Goal: Task Accomplishment & Management: Complete application form

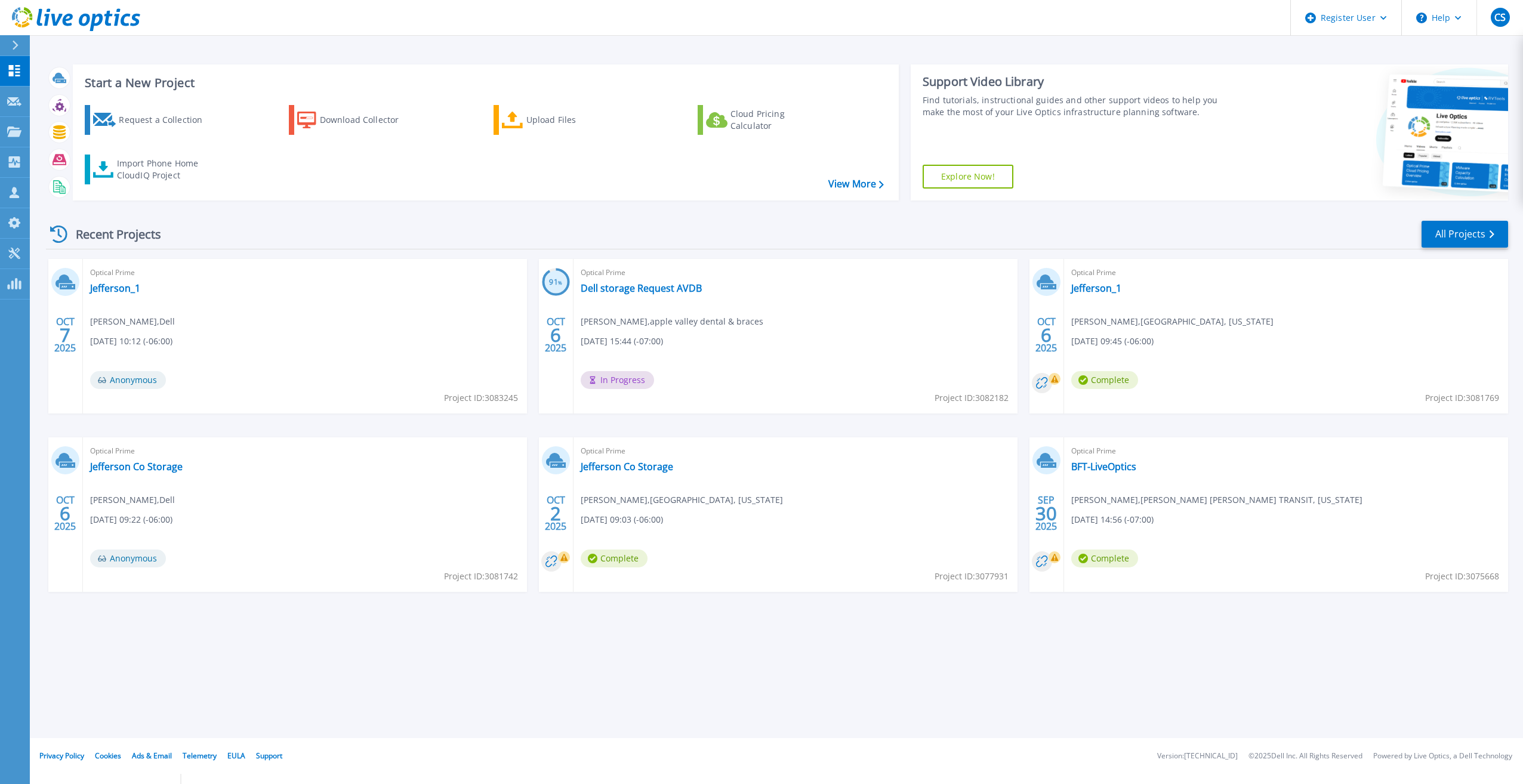
click at [4, 40] on button at bounding box center [15, 46] width 30 height 21
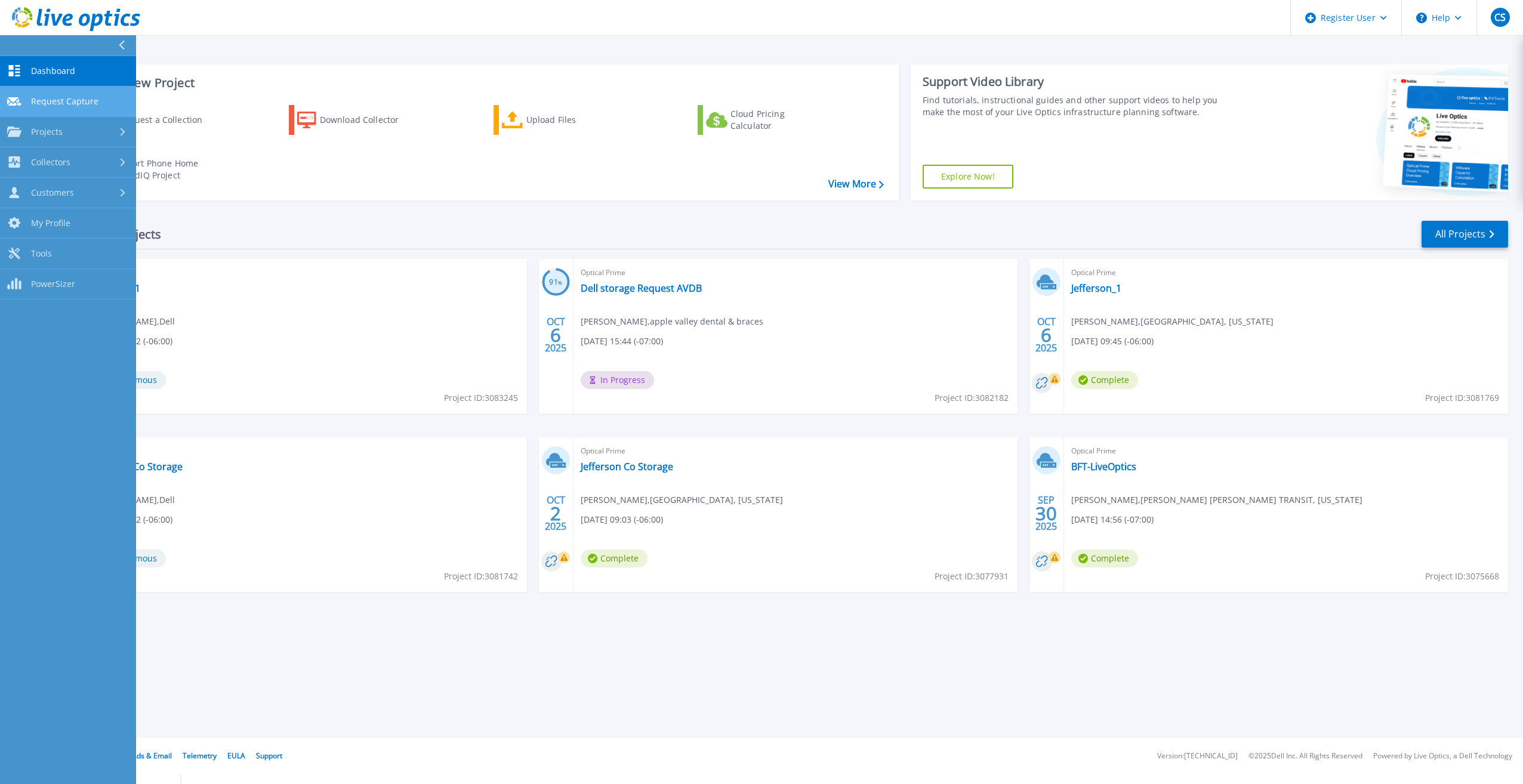
click at [59, 105] on span "Request Capture" at bounding box center [65, 102] width 67 height 11
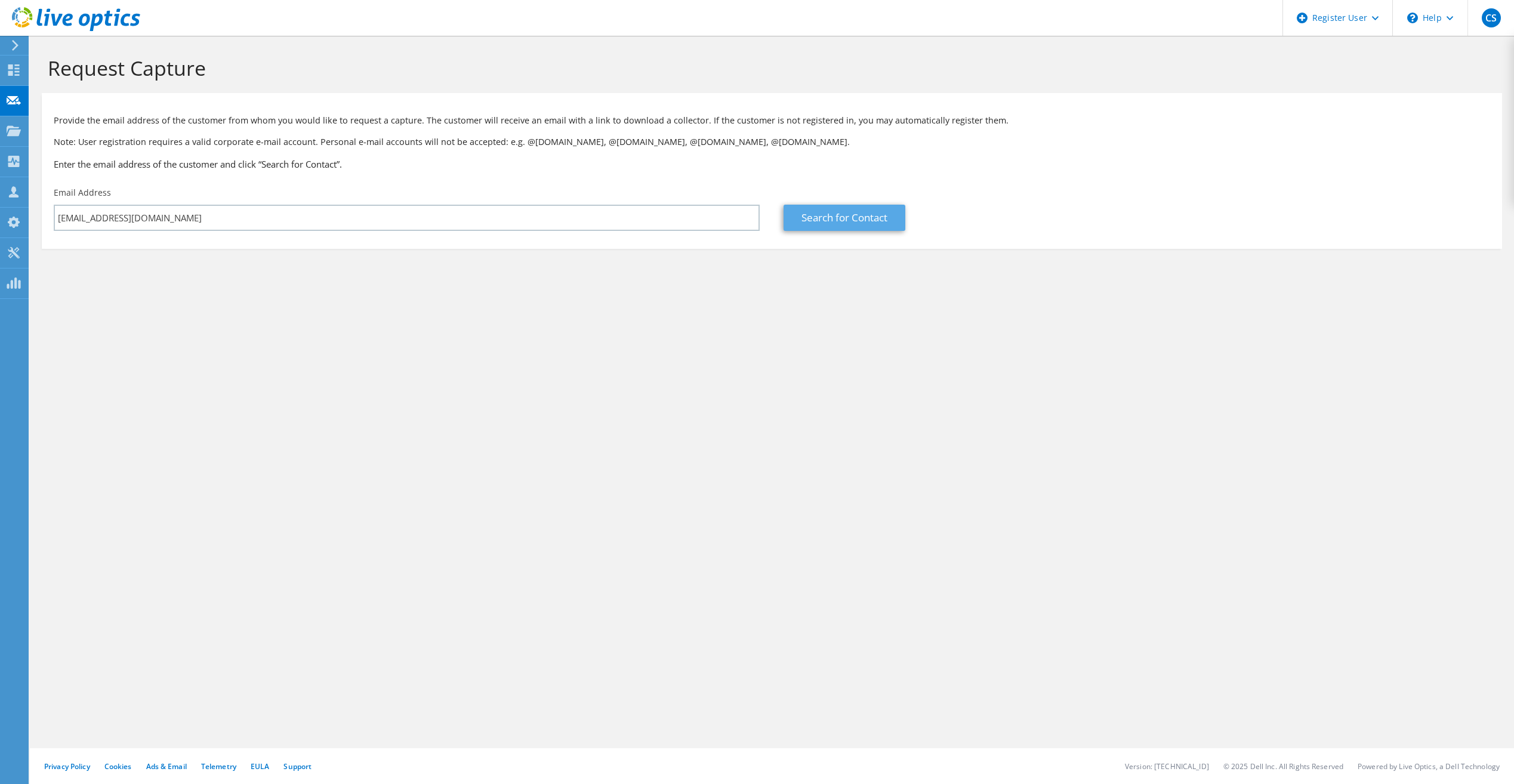
type input "[EMAIL_ADDRESS][DOMAIN_NAME]"
click at [817, 218] on link "Search for Contact" at bounding box center [845, 217] width 122 height 27
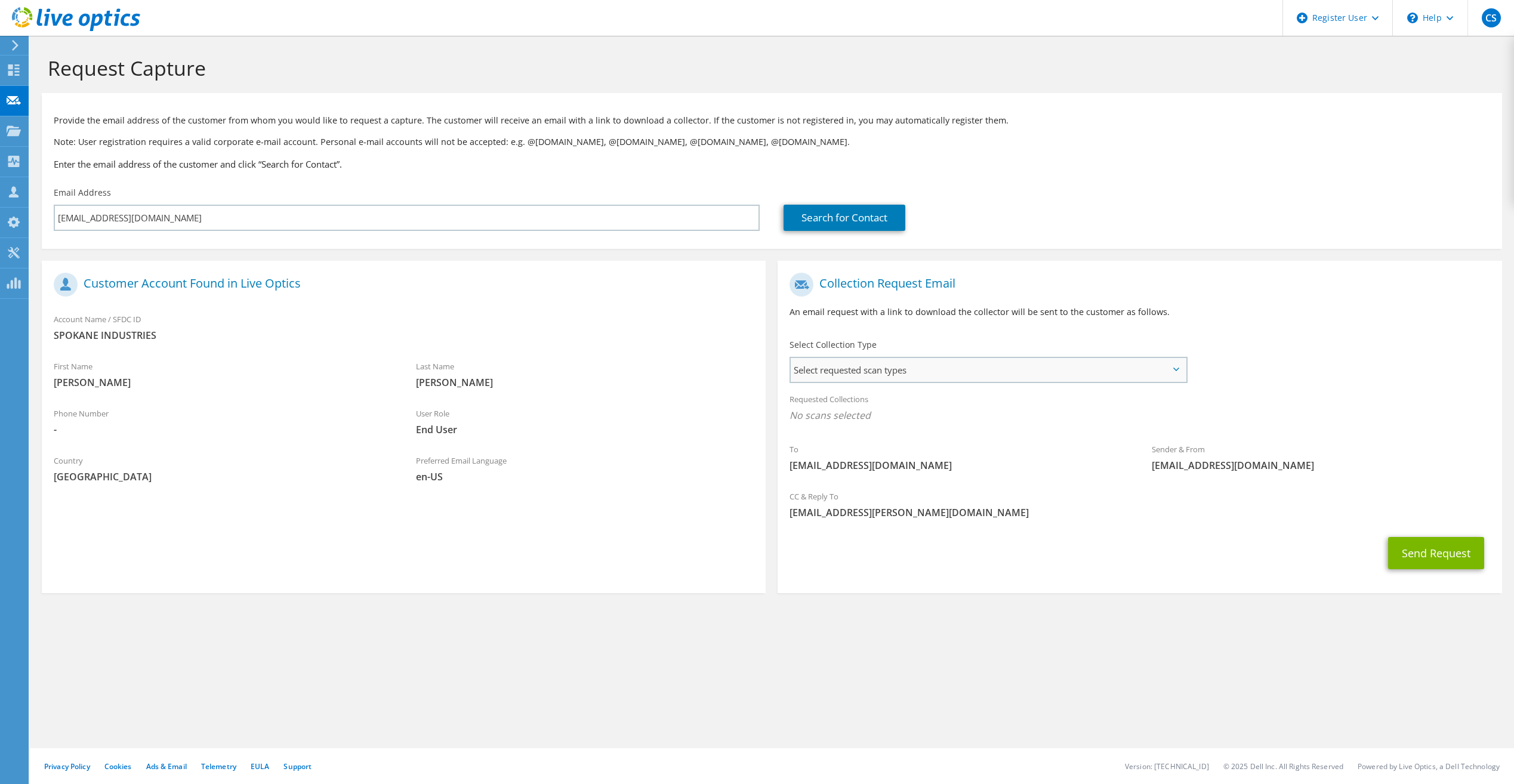
click at [950, 373] on span "Select requested scan types" at bounding box center [988, 369] width 394 height 24
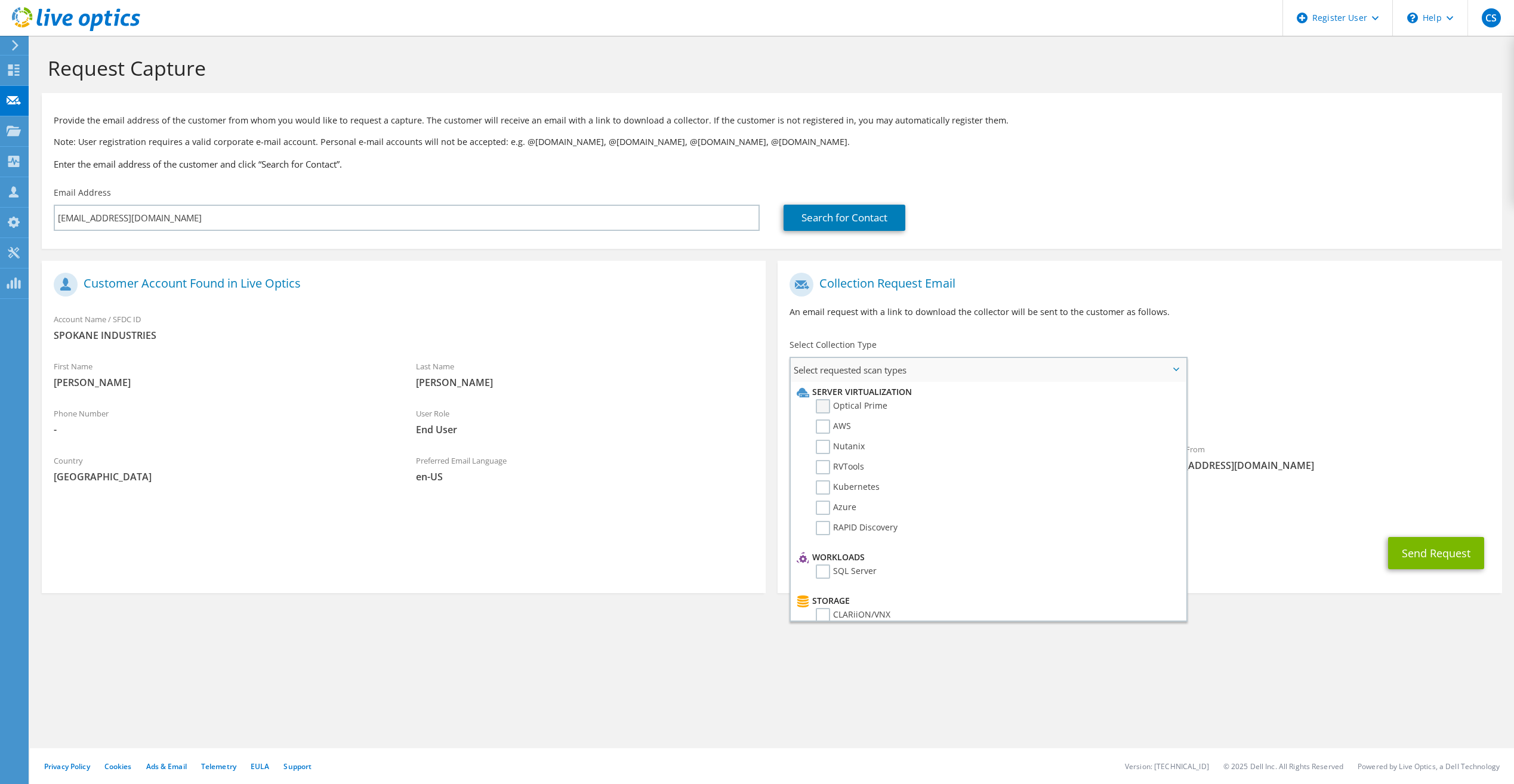
click at [825, 407] on label "Optical Prime" at bounding box center [851, 406] width 72 height 14
click at [0, 0] on input "Optical Prime" at bounding box center [0, 0] width 0 height 0
drag, startPoint x: 1133, startPoint y: 313, endPoint x: 1135, endPoint y: 321, distance: 8.2
click at [1135, 321] on div "Collection Request Email An email request with a link to download the collector…" at bounding box center [1139, 300] width 723 height 66
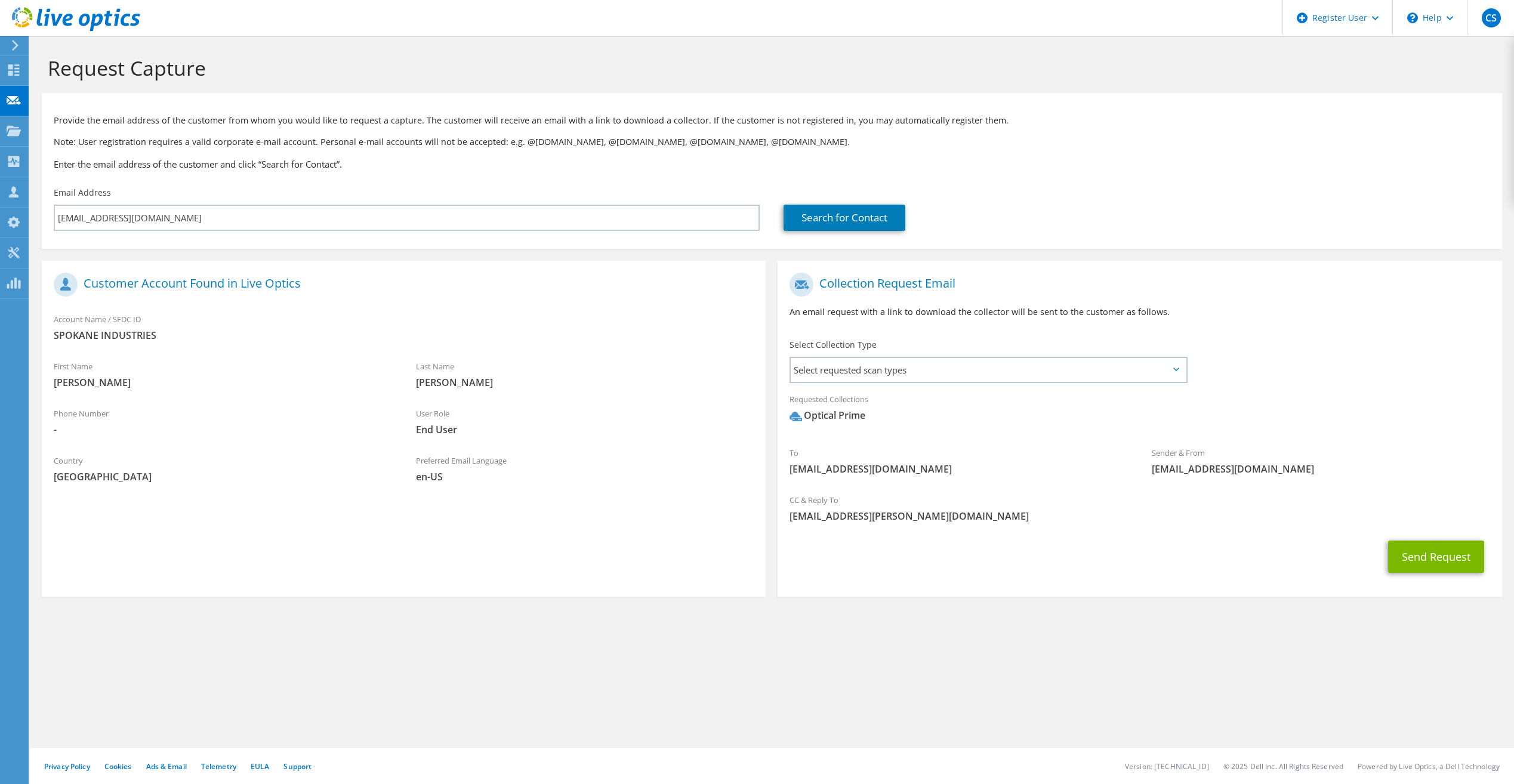
click at [1350, 364] on div "To [EMAIL_ADDRESS][DOMAIN_NAME] Sender & From [EMAIL_ADDRESS][DOMAIN_NAME]" at bounding box center [1139, 377] width 723 height 221
click at [1427, 565] on button "Send Request" at bounding box center [1435, 556] width 96 height 32
